Goal: Transaction & Acquisition: Purchase product/service

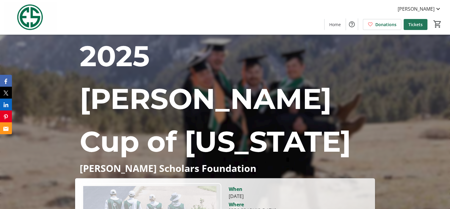
click at [416, 22] on span "Tickets" at bounding box center [415, 24] width 14 height 6
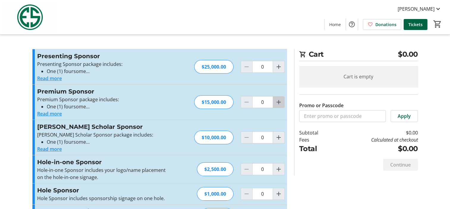
click at [278, 107] on span "Increment by one" at bounding box center [278, 102] width 11 height 11
type input "1"
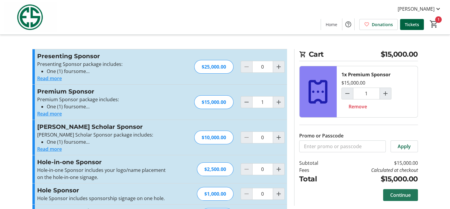
click at [405, 192] on span "Continue" at bounding box center [400, 195] width 21 height 7
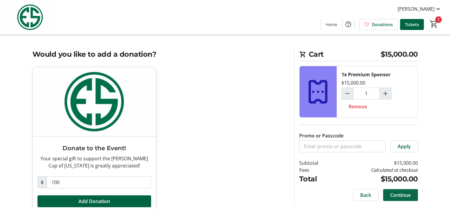
click at [391, 191] on span at bounding box center [400, 195] width 35 height 14
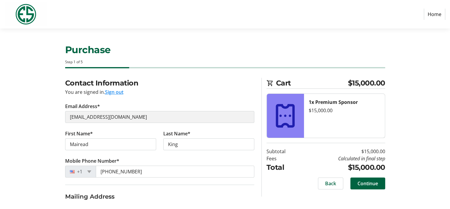
select select "US"
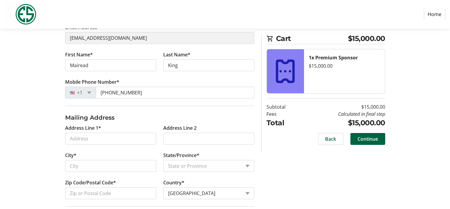
scroll to position [133, 0]
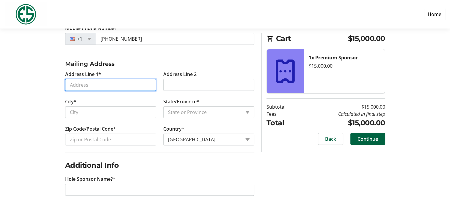
click at [102, 86] on input "Address Line 1*" at bounding box center [110, 85] width 91 height 12
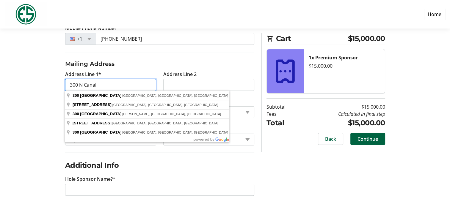
type input "[STREET_ADDRESS]"
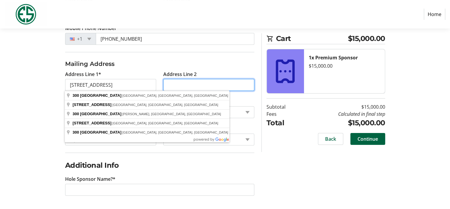
type input "Apt 2104"
type input "[GEOGRAPHIC_DATA]"
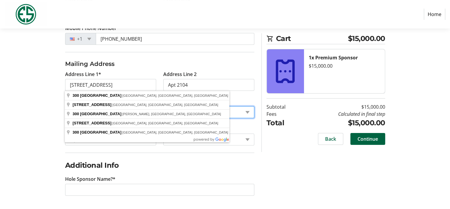
select select "IL"
type input "60606"
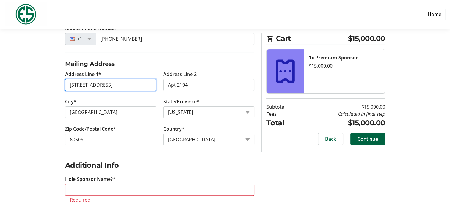
type input "[STREET_ADDRESS]"
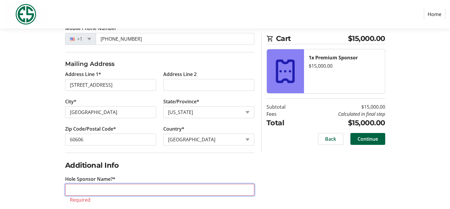
click at [168, 189] on input "Hole Sponsor Name?*" at bounding box center [159, 190] width 189 height 12
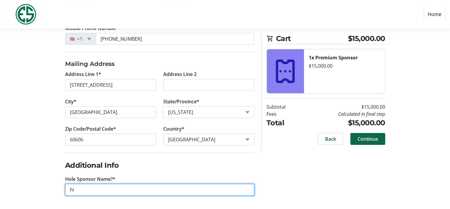
type input "hi"
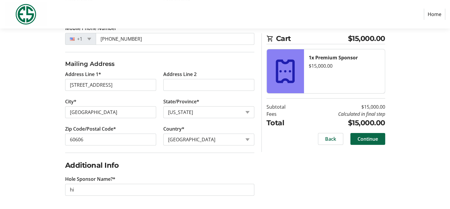
click at [372, 139] on span "Continue" at bounding box center [368, 139] width 21 height 7
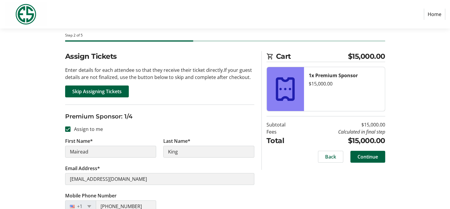
scroll to position [26, 0]
